Goal: Information Seeking & Learning: Learn about a topic

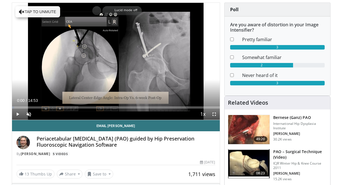
scroll to position [45, 0]
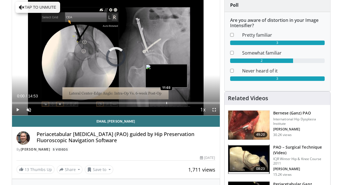
drag, startPoint x: 22, startPoint y: 99, endPoint x: 167, endPoint y: 101, distance: 144.5
click at [167, 101] on div "Loaded : 0.00% 11:00 11:03" at bounding box center [116, 101] width 208 height 5
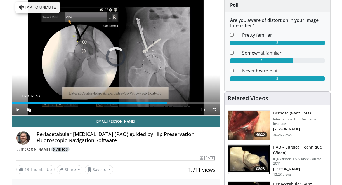
click at [54, 151] on link "5 Videos" at bounding box center [60, 149] width 18 height 5
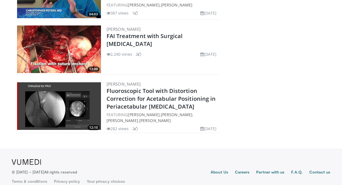
scroll to position [222, 0]
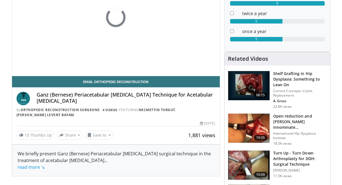
scroll to position [89, 0]
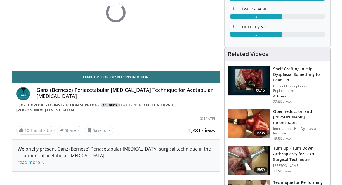
click at [111, 105] on link "4 Videos" at bounding box center [110, 105] width 18 height 5
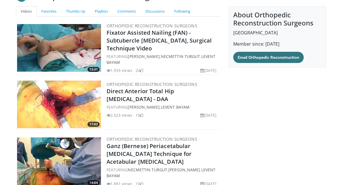
scroll to position [134, 0]
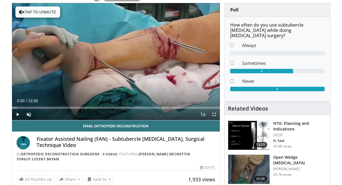
scroll to position [70, 0]
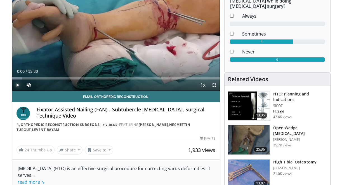
click at [18, 85] on span "Video Player" at bounding box center [17, 84] width 11 height 11
drag, startPoint x: 53, startPoint y: 78, endPoint x: 175, endPoint y: 72, distance: 121.7
click at [175, 79] on div "Current Time 3:08 / Duration 13:30 Play Skip Backward Skip Forward Unmute Loade…" at bounding box center [116, 84] width 208 height 11
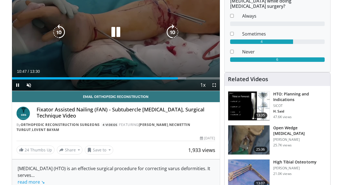
click at [200, 20] on div "10 seconds Tap to unmute" at bounding box center [116, 32] width 208 height 117
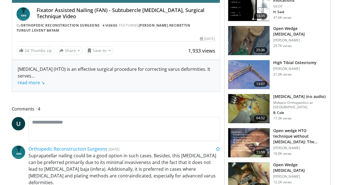
scroll to position [166, 0]
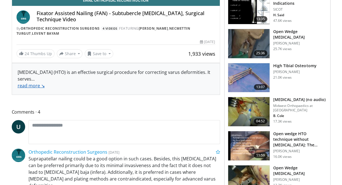
click at [32, 87] on link "read more ↘" at bounding box center [31, 85] width 27 height 6
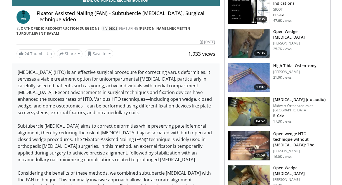
click at [144, 11] on h4 "Fixator Assisted Nailing (FAN) - Subtubercle Osteotomy, Surgical Technique Video" at bounding box center [126, 16] width 179 height 12
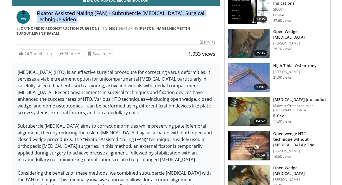
click at [144, 11] on h4 "Fixator Assisted Nailing (FAN) - Subtubercle Osteotomy, Surgical Technique Video" at bounding box center [126, 16] width 179 height 12
copy div "Fixator Assisted Nailing (FAN) - Subtubercle Osteotomy, Surgical Technique Video"
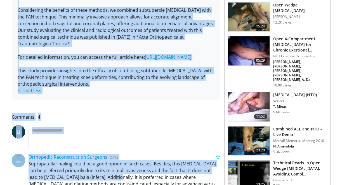
scroll to position [400, 0]
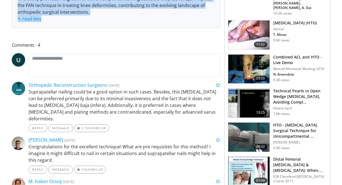
drag, startPoint x: 17, startPoint y: 50, endPoint x: 125, endPoint y: 17, distance: 112.9
copy div "High tibial osteotomy (HTO) is an effective surgical procedure for correcting v…"
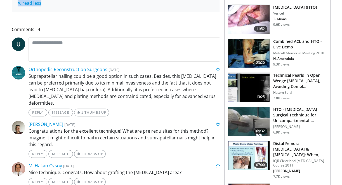
scroll to position [419, 0]
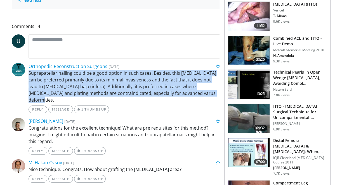
drag, startPoint x: 28, startPoint y: 71, endPoint x: 180, endPoint y: 93, distance: 153.3
click at [180, 93] on p "Suprapatellar nailing could be a good option in such cases. Besides, this osteo…" at bounding box center [123, 87] width 191 height 34
copy p "Suprapatellar nailing could be a good option in such cases. Besides, this osteo…"
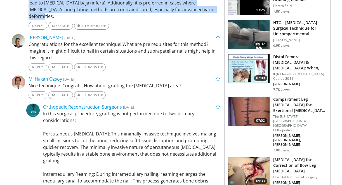
scroll to position [527, 0]
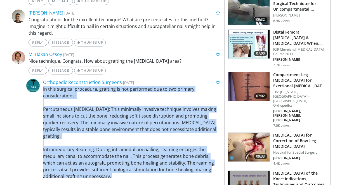
drag, startPoint x: 42, startPoint y: 75, endPoint x: 139, endPoint y: 166, distance: 132.4
click at [139, 166] on div "In this surgical procedure, grafting is not performed due to two primary consid…" at bounding box center [131, 142] width 185 height 114
copy p "In this surgical procedure, grafting is not performed due to two primary consid…"
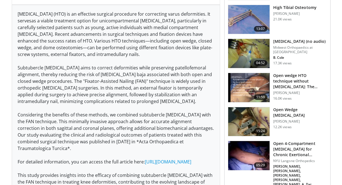
scroll to position [142, 0]
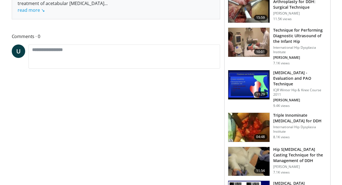
scroll to position [307, 0]
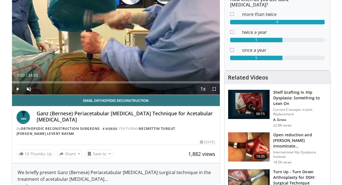
scroll to position [98, 0]
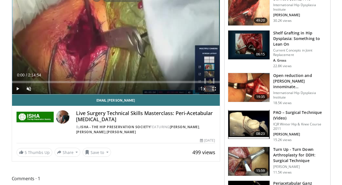
scroll to position [62, 0]
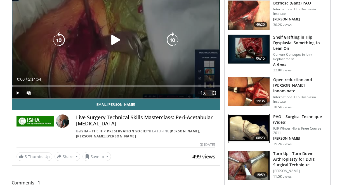
click at [118, 48] on div "10 seconds Tap to unmute" at bounding box center [116, 40] width 208 height 117
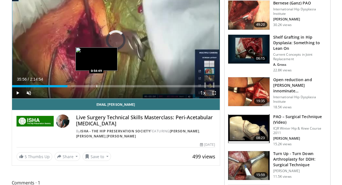
drag, startPoint x: 67, startPoint y: 86, endPoint x: 96, endPoint y: 84, distance: 29.1
click at [96, 84] on div "Loaded : 0.00% 0:54:28 0:54:49" at bounding box center [116, 84] width 208 height 5
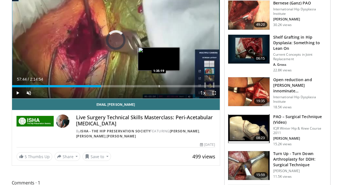
drag, startPoint x: 101, startPoint y: 88, endPoint x: 162, endPoint y: 85, distance: 61.3
click at [159, 85] on div "Progress Bar" at bounding box center [159, 86] width 1 height 2
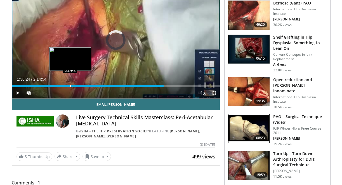
drag, startPoint x: 165, startPoint y: 86, endPoint x: 70, endPoint y: 85, distance: 95.3
click at [70, 85] on div "Loaded : 0.00% 0:37:45 0:37:45" at bounding box center [116, 84] width 208 height 5
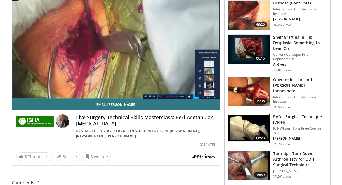
click at [60, 120] on img at bounding box center [62, 120] width 13 height 13
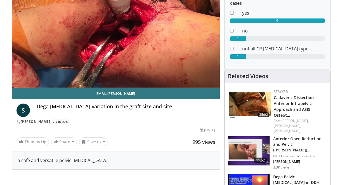
scroll to position [74, 0]
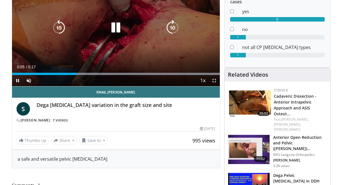
click at [122, 41] on div "10 seconds Tap to unmute" at bounding box center [116, 27] width 208 height 117
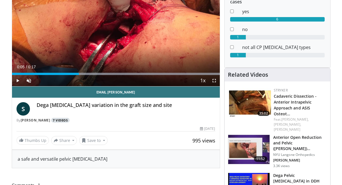
click at [67, 119] on link "7 Videos" at bounding box center [60, 120] width 18 height 5
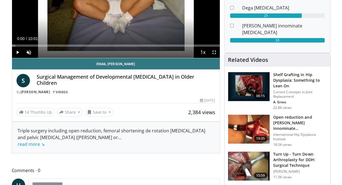
scroll to position [101, 0]
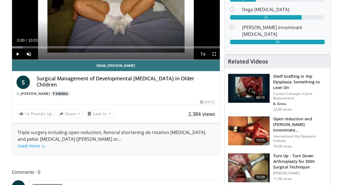
click at [63, 94] on link "7 Videos" at bounding box center [60, 93] width 18 height 5
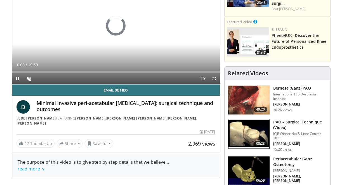
scroll to position [107, 0]
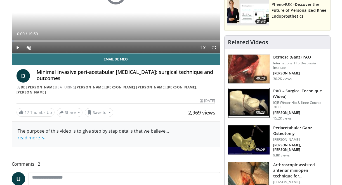
click at [23, 77] on span "D" at bounding box center [22, 75] width 13 height 13
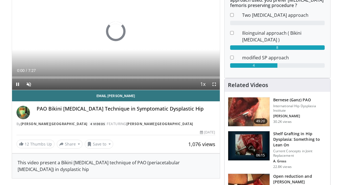
scroll to position [69, 0]
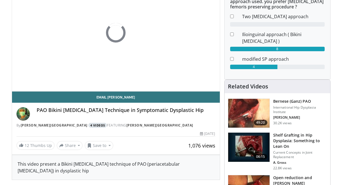
click at [88, 126] on link "4 Videos" at bounding box center [97, 125] width 18 height 5
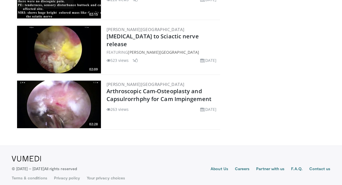
scroll to position [161, 0]
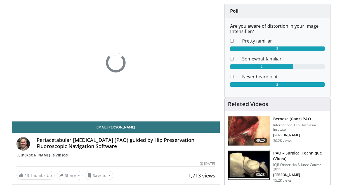
scroll to position [37, 0]
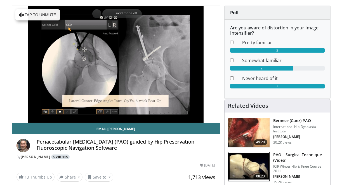
click at [60, 156] on link "5 Videos" at bounding box center [60, 156] width 18 height 5
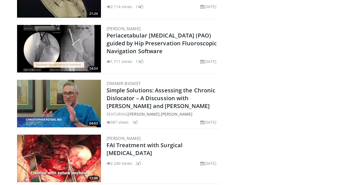
scroll to position [104, 0]
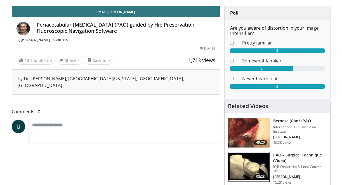
scroll to position [37, 0]
click at [251, 157] on img at bounding box center [248, 166] width 41 height 29
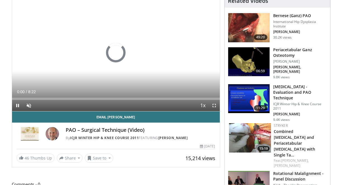
scroll to position [54, 0]
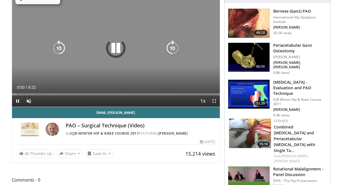
click at [171, 36] on div "10 seconds Tap to unmute" at bounding box center [116, 48] width 208 height 117
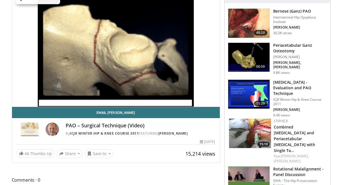
click at [54, 129] on img at bounding box center [52, 128] width 13 height 13
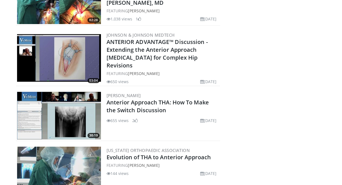
scroll to position [2477, 0]
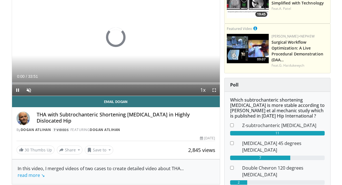
scroll to position [58, 0]
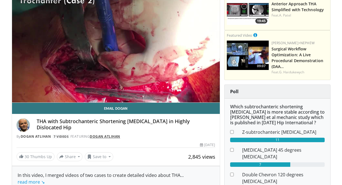
click at [106, 135] on link "Dogan Atlihan" at bounding box center [105, 136] width 30 height 5
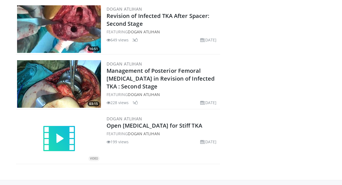
scroll to position [287, 0]
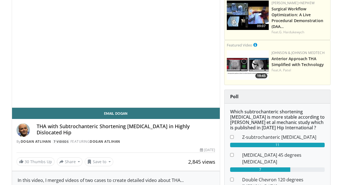
scroll to position [170, 0]
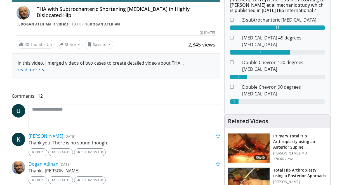
click at [35, 69] on link "read more ↘" at bounding box center [31, 69] width 27 height 6
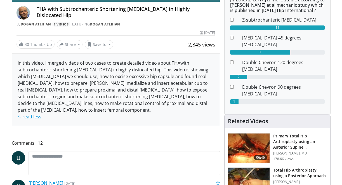
click at [37, 25] on link "Dogan Atlihan" at bounding box center [36, 24] width 30 height 5
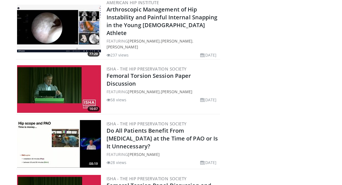
scroll to position [132, 0]
